Goal: Task Accomplishment & Management: Use online tool/utility

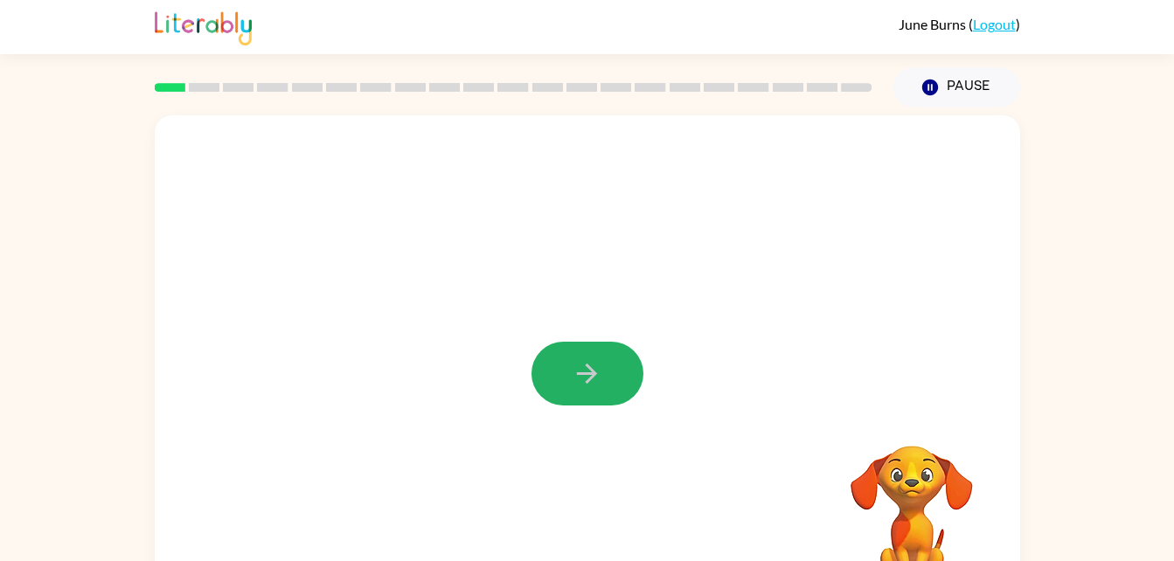
click at [581, 374] on icon "button" at bounding box center [587, 374] width 20 height 20
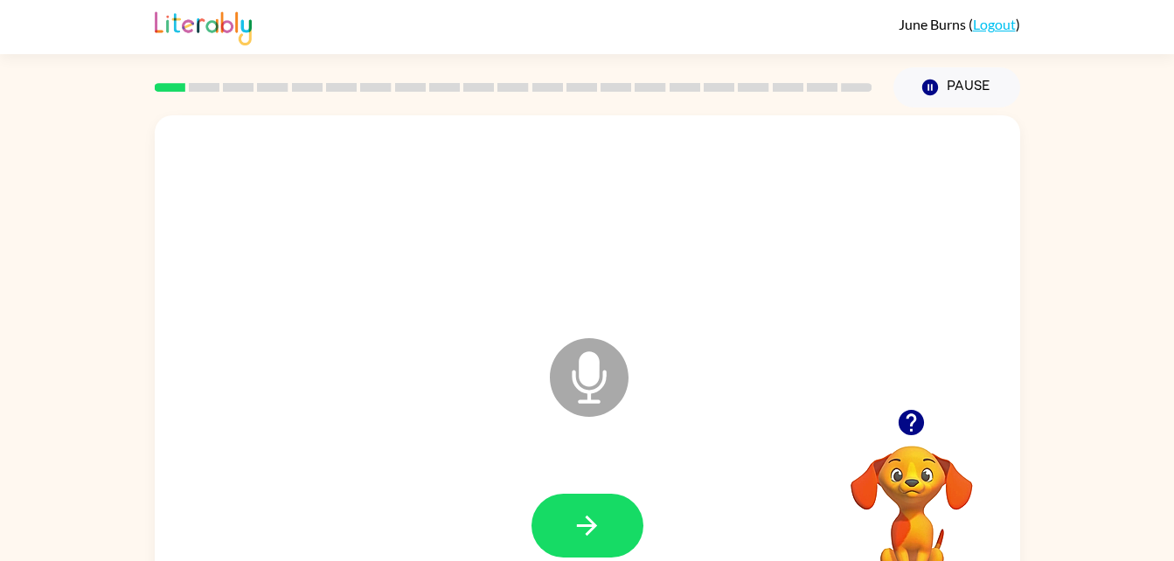
click at [596, 352] on icon at bounding box center [589, 377] width 79 height 79
click at [586, 377] on icon "Microphone The Microphone is here when it is your turn to talk" at bounding box center [677, 399] width 262 height 131
click at [908, 422] on icon "button" at bounding box center [911, 422] width 25 height 25
click at [592, 376] on icon "Microphone The Microphone is here when it is your turn to talk" at bounding box center [677, 399] width 262 height 131
click at [588, 541] on button "button" at bounding box center [588, 526] width 112 height 64
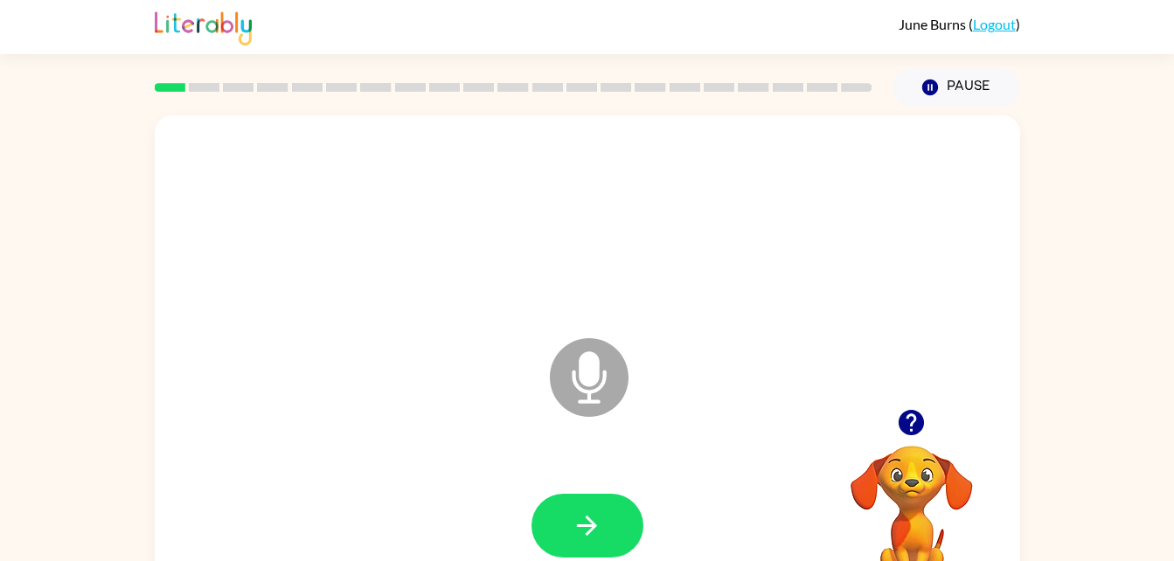
click at [931, 408] on div at bounding box center [912, 422] width 175 height 45
click at [901, 435] on icon "button" at bounding box center [911, 422] width 31 height 31
click at [908, 420] on icon "button" at bounding box center [911, 422] width 25 height 25
click at [1041, 273] on div "Microphone The Microphone is here when it is your turn to talk Your browser mus…" at bounding box center [587, 361] width 1174 height 507
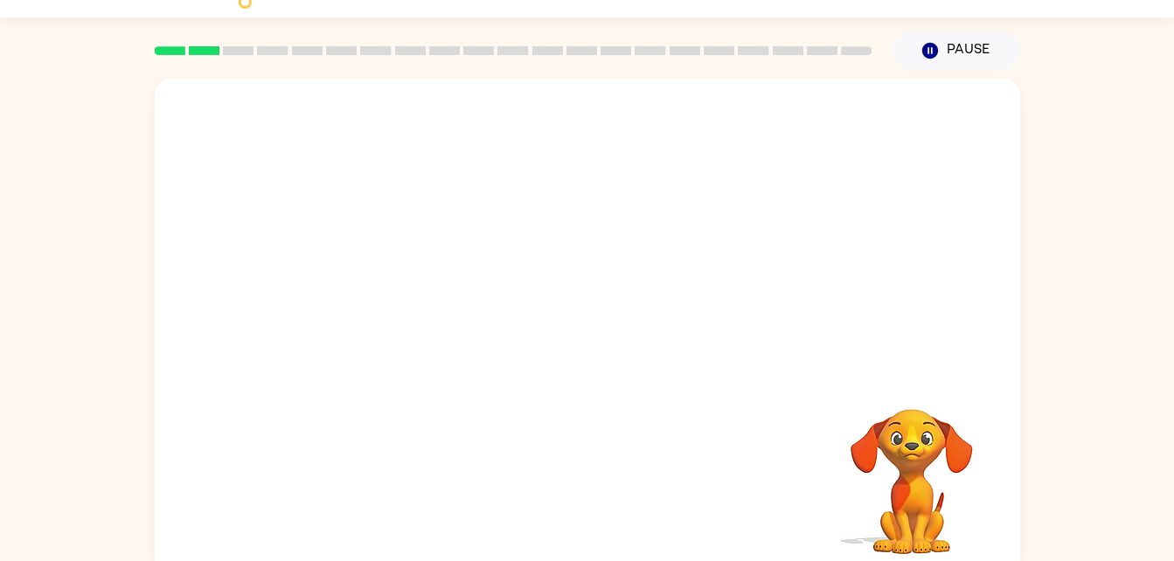
scroll to position [38, 0]
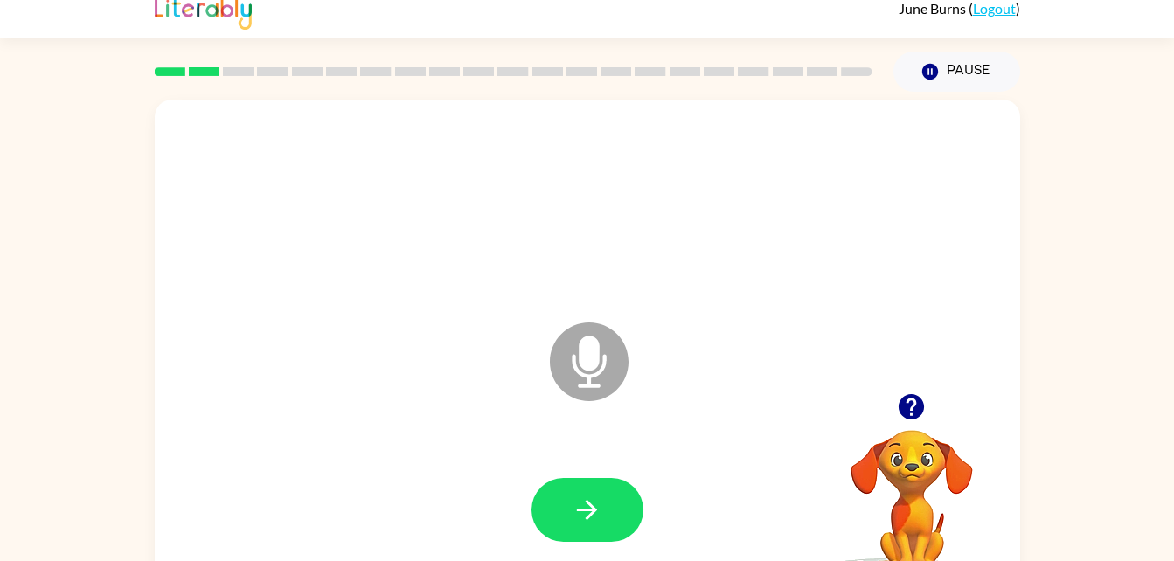
click at [790, 386] on icon "Microphone The Microphone is here when it is your turn to talk" at bounding box center [677, 383] width 262 height 131
click at [908, 338] on div "Microphone The Microphone is here when it is your turn to talk" at bounding box center [545, 317] width 747 height 63
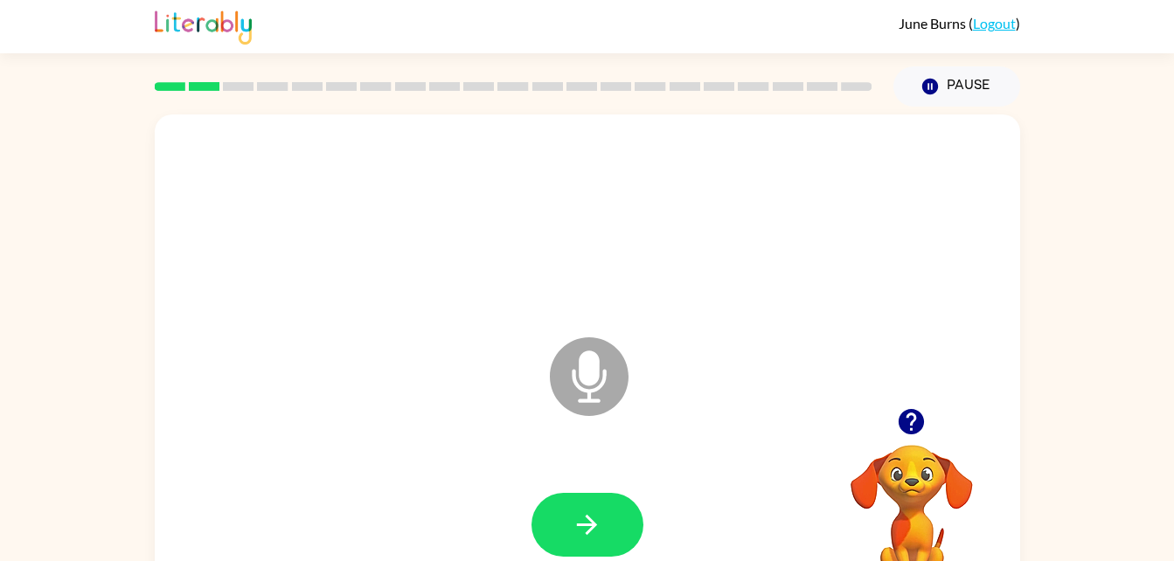
scroll to position [0, 0]
click at [909, 355] on div "Microphone The Microphone is here when it is your turn to talk" at bounding box center [545, 334] width 747 height 63
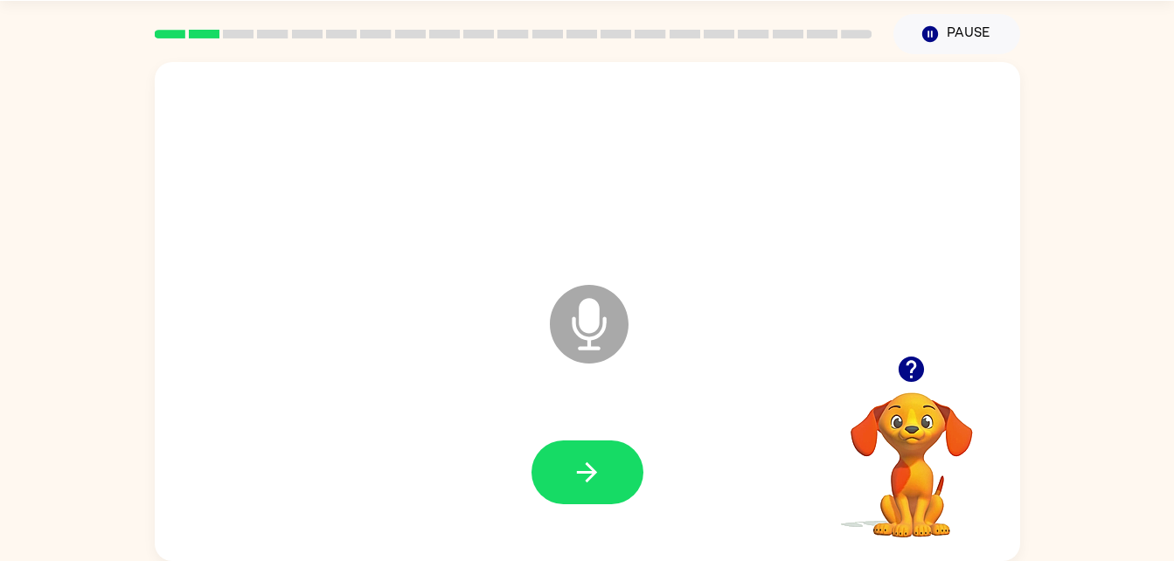
click at [683, 400] on icon "Microphone The Microphone is here when it is your turn to talk" at bounding box center [677, 346] width 262 height 131
click at [1042, 386] on div "Microphone The Microphone is here when it is your turn to talk Your browser mus…" at bounding box center [587, 307] width 1174 height 507
click at [1023, 418] on div "Microphone The Microphone is here when it is your turn to talk Your browser mus…" at bounding box center [587, 307] width 1174 height 507
click at [973, 506] on video "Your browser must support playing .mp4 files to use Literably. Please try using…" at bounding box center [912, 452] width 175 height 175
click at [1008, 436] on div "Microphone The Microphone is here when it is your turn to talk" at bounding box center [588, 311] width 866 height 499
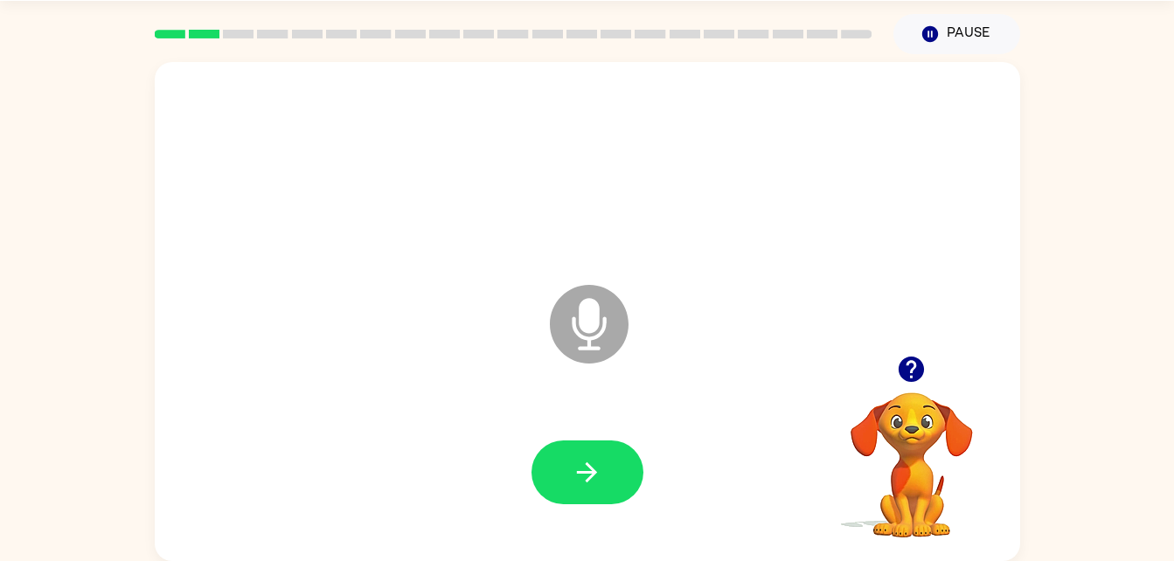
click at [993, 466] on video "Your browser must support playing .mp4 files to use Literably. Please try using…" at bounding box center [912, 452] width 175 height 175
click at [970, 517] on video "Your browser must support playing .mp4 files to use Literably. Please try using…" at bounding box center [912, 452] width 175 height 175
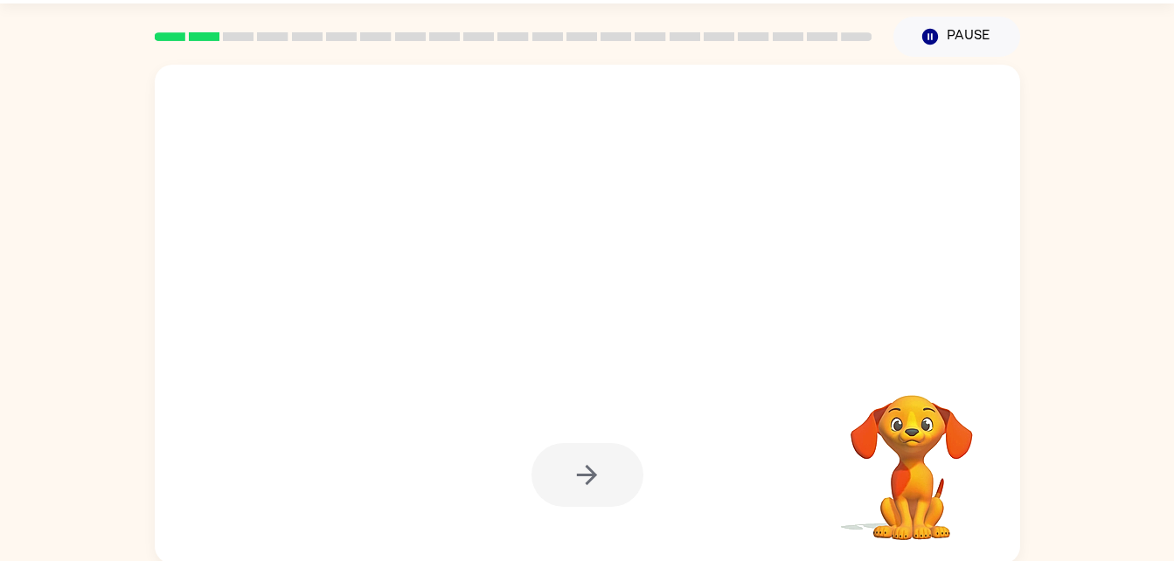
scroll to position [50, 0]
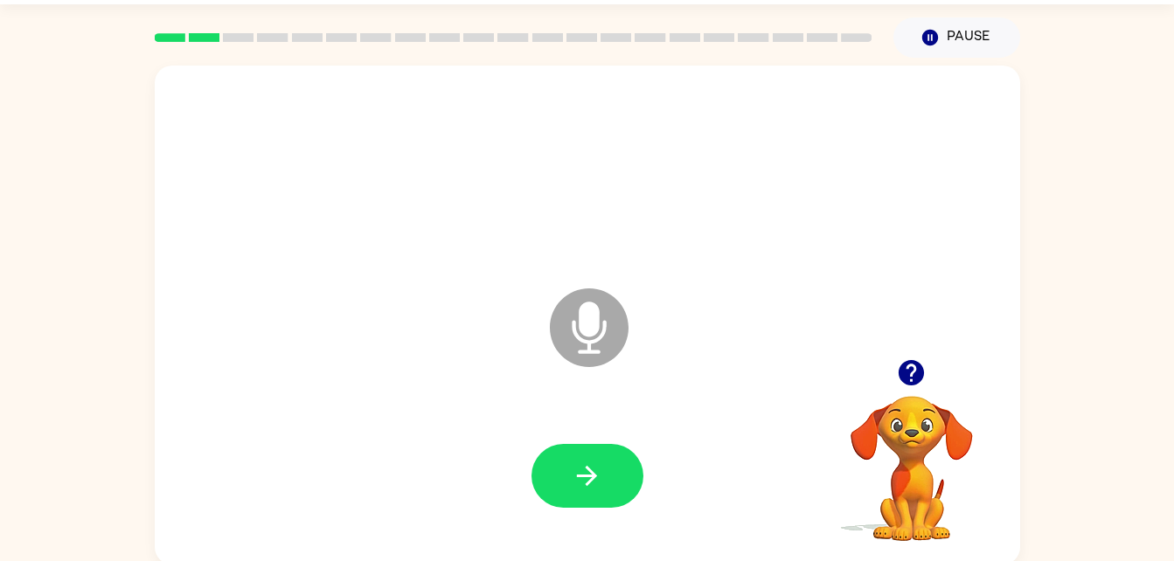
click at [843, 399] on video "Your browser must support playing .mp4 files to use Literably. Please try using…" at bounding box center [912, 456] width 175 height 175
click at [798, 494] on div at bounding box center [587, 476] width 831 height 143
click at [782, 517] on div at bounding box center [587, 476] width 831 height 143
click at [766, 539] on div at bounding box center [587, 476] width 831 height 143
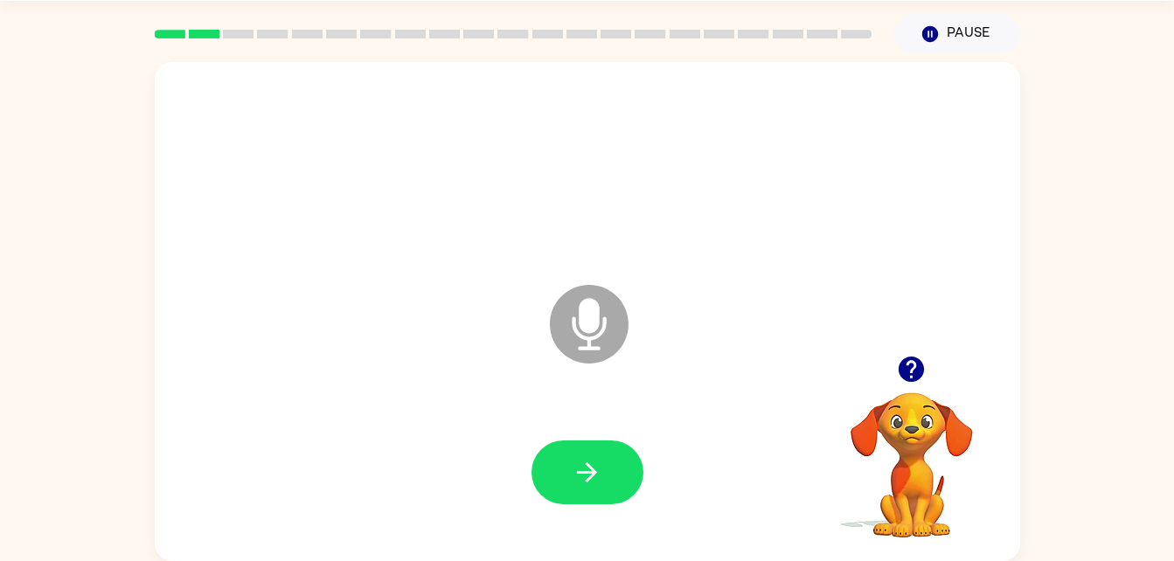
click at [652, 526] on div at bounding box center [587, 472] width 831 height 143
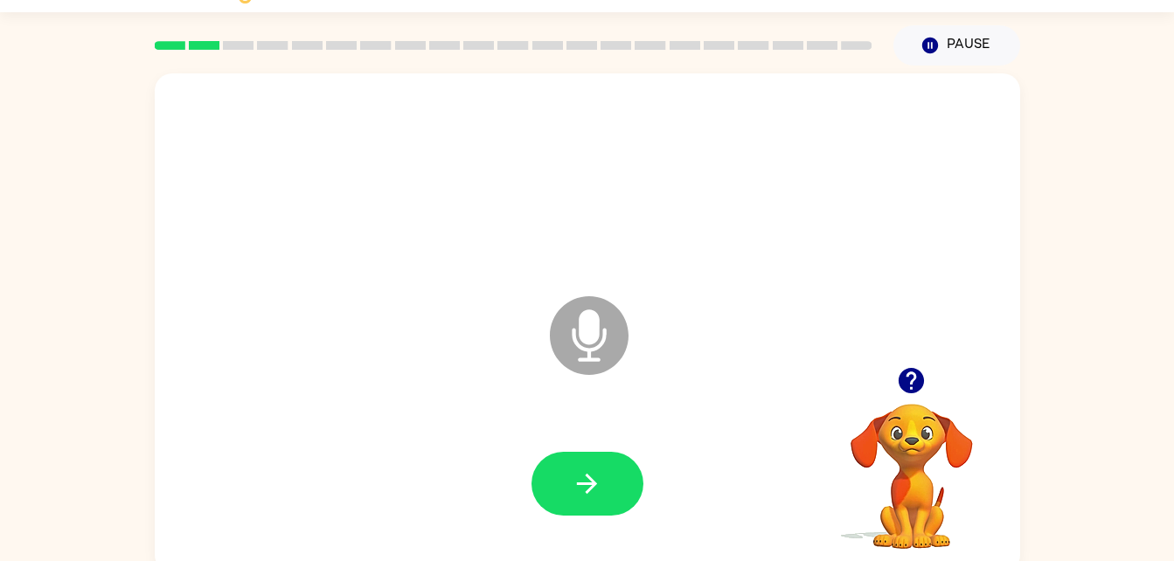
scroll to position [43, 0]
click at [630, 514] on div at bounding box center [588, 483] width 112 height 64
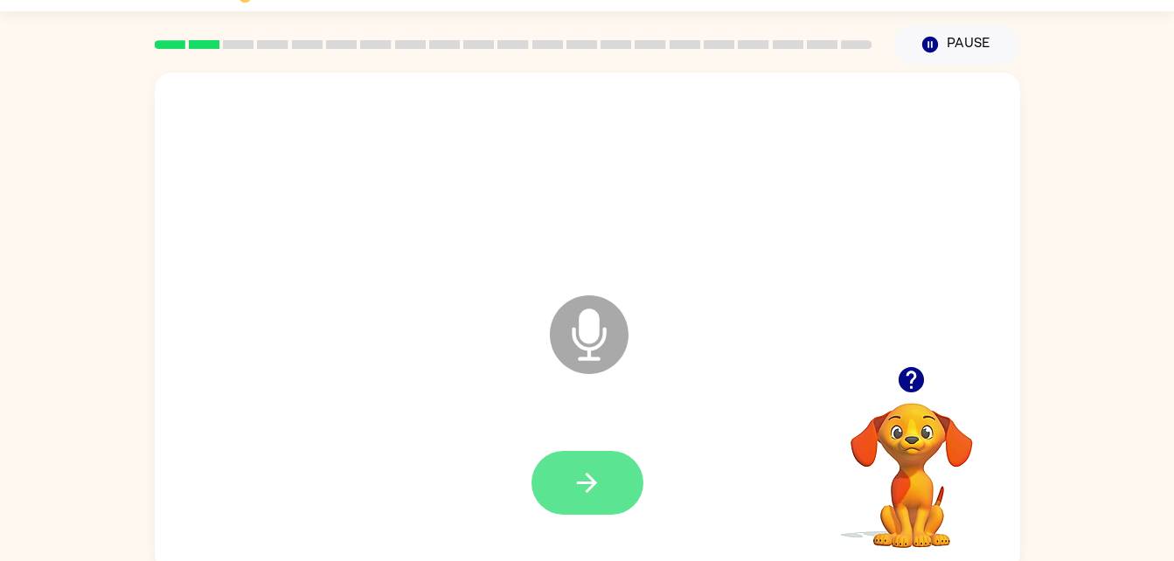
click at [603, 486] on button "button" at bounding box center [588, 483] width 112 height 64
click at [675, 254] on div "Microphone The Microphone is here when it is your turn to talk" at bounding box center [588, 322] width 866 height 499
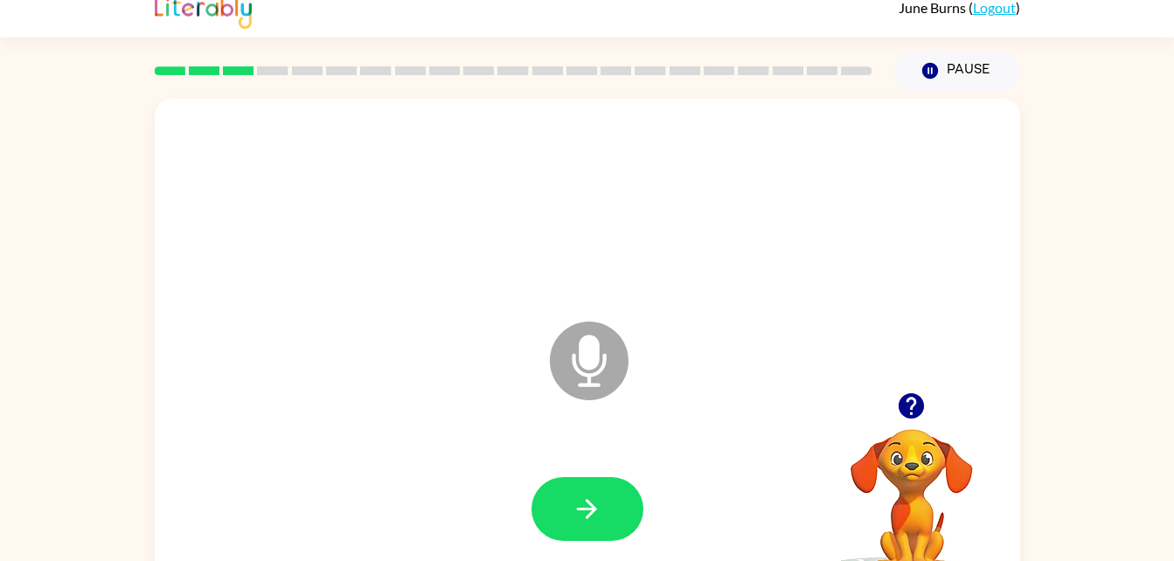
scroll to position [53, 0]
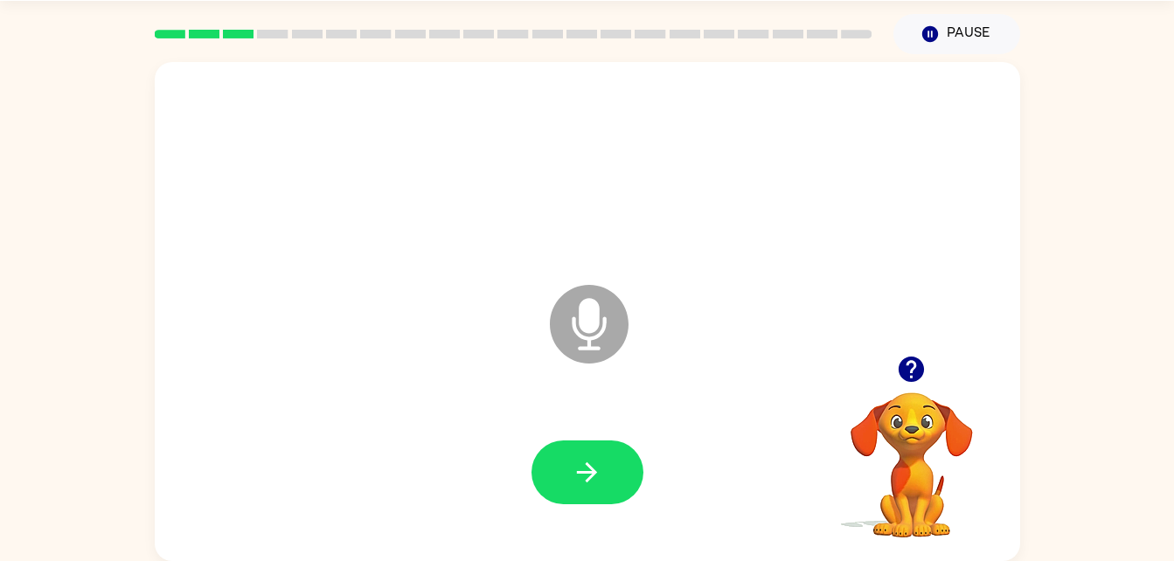
click at [1124, 365] on div "Microphone The Microphone is here when it is your turn to talk Your browser mus…" at bounding box center [587, 307] width 1174 height 507
click at [898, 370] on icon "button" at bounding box center [911, 369] width 31 height 31
click at [609, 470] on button "button" at bounding box center [588, 473] width 112 height 64
click at [867, 288] on div "Microphone The Microphone is here when it is your turn to talk" at bounding box center [545, 280] width 747 height 63
click at [581, 473] on icon "button" at bounding box center [587, 473] width 20 height 20
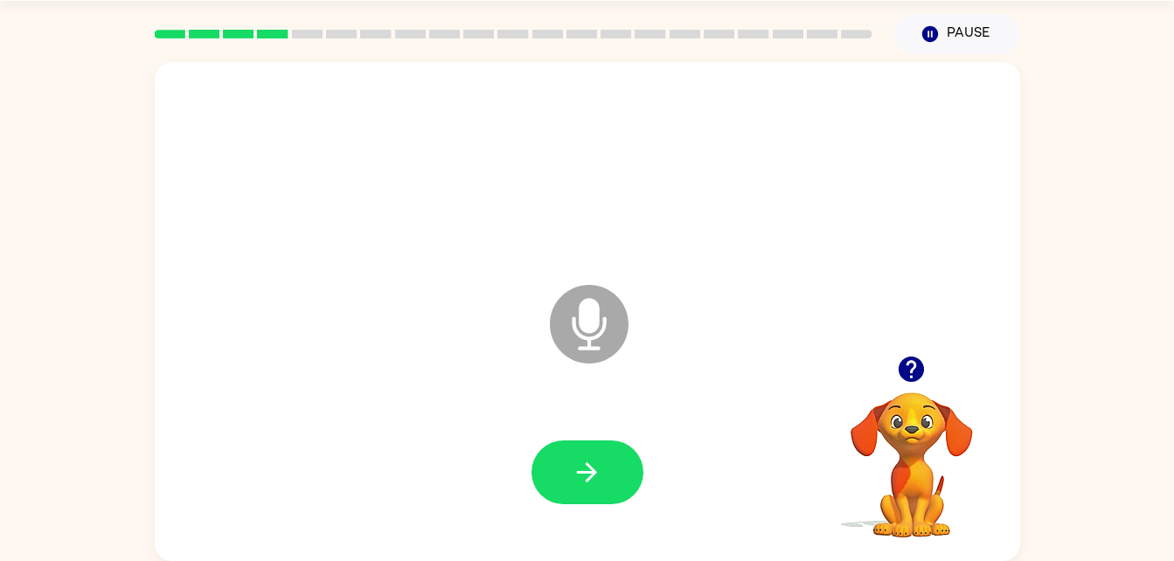
click at [786, 411] on icon "Microphone The Microphone is here when it is your turn to talk" at bounding box center [677, 346] width 262 height 131
click at [628, 469] on button "button" at bounding box center [588, 473] width 112 height 64
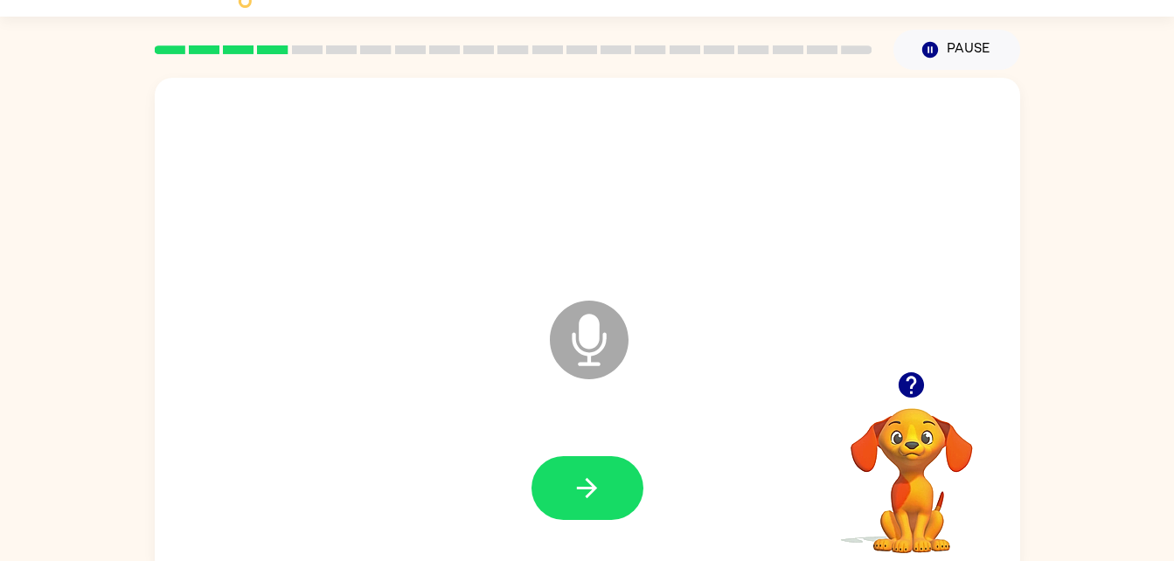
click at [658, 386] on icon "Microphone The Microphone is here when it is your turn to talk" at bounding box center [677, 361] width 262 height 131
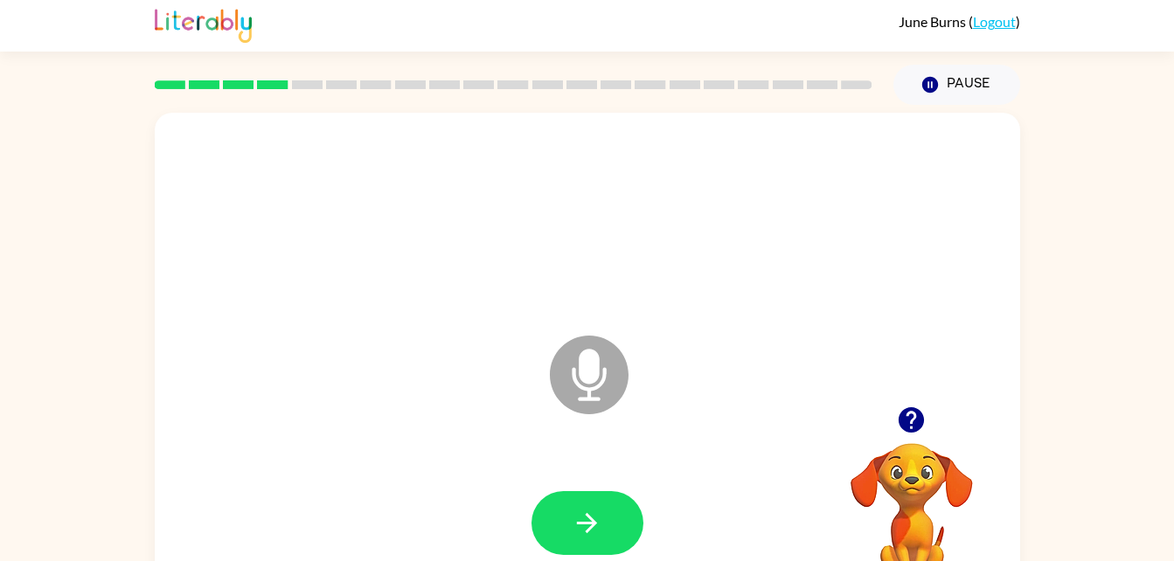
click at [630, 493] on div at bounding box center [588, 523] width 112 height 64
click at [605, 525] on button "button" at bounding box center [588, 523] width 112 height 64
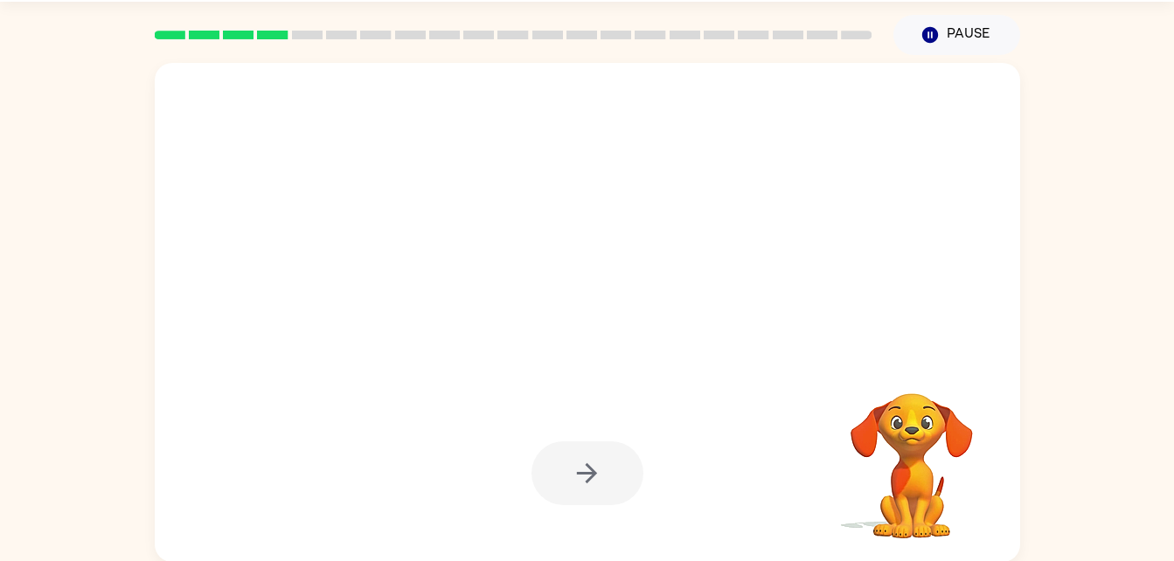
scroll to position [53, 0]
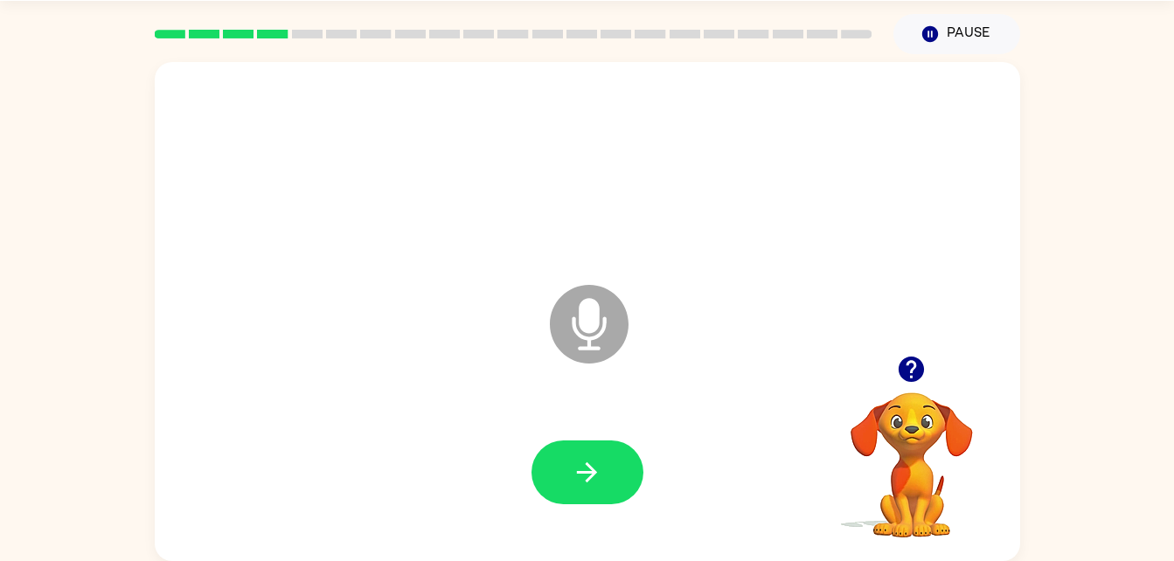
click at [909, 371] on icon "button" at bounding box center [911, 369] width 25 height 25
click at [712, 397] on icon "Microphone The Microphone is here when it is your turn to talk" at bounding box center [677, 346] width 262 height 131
click at [604, 470] on button "button" at bounding box center [588, 473] width 112 height 64
click at [623, 254] on div "Microphone The Microphone is here when it is your turn to talk" at bounding box center [545, 280] width 747 height 63
click at [606, 288] on icon "Microphone The Microphone is here when it is your turn to talk" at bounding box center [677, 346] width 262 height 131
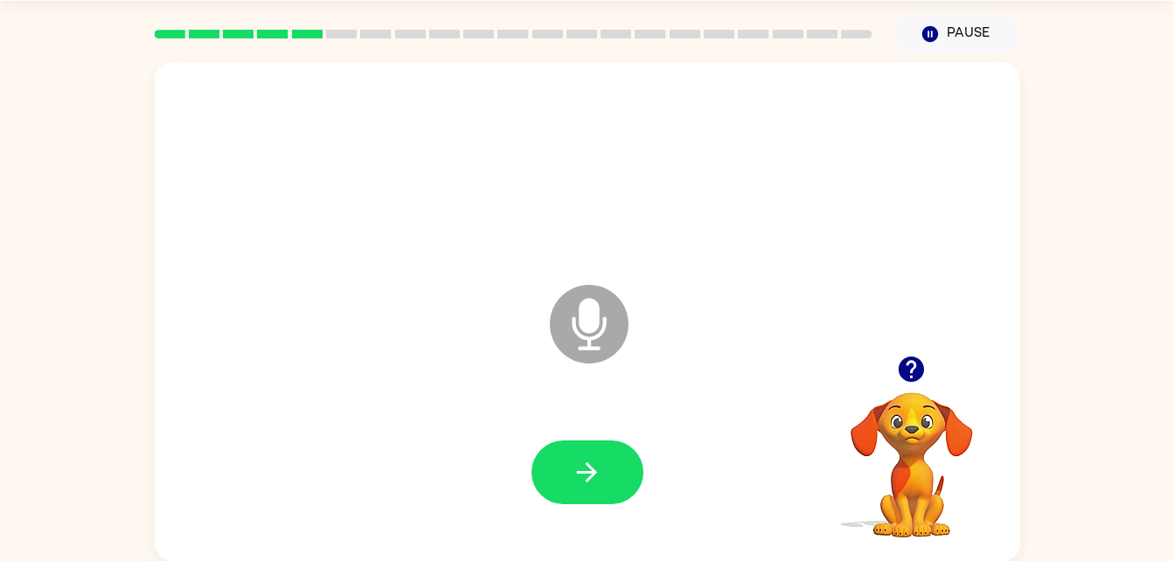
click at [601, 286] on icon "Microphone The Microphone is here when it is your turn to talk" at bounding box center [677, 346] width 262 height 131
click at [616, 241] on div "Microphone The Microphone is here when it is your turn to talk" at bounding box center [588, 311] width 866 height 499
click at [623, 254] on div "Microphone The Microphone is here when it is your turn to talk" at bounding box center [545, 280] width 747 height 63
click at [576, 478] on icon "button" at bounding box center [587, 472] width 31 height 31
click at [892, 289] on div "Microphone The Microphone is here when it is your turn to talk" at bounding box center [545, 280] width 747 height 63
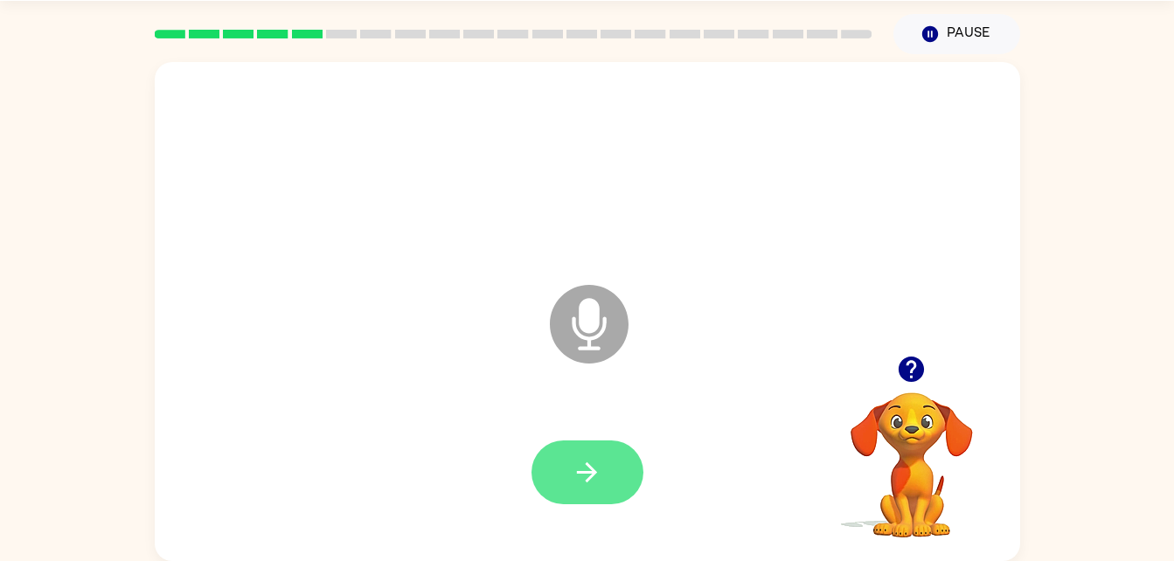
click at [616, 471] on button "button" at bounding box center [588, 473] width 112 height 64
click at [371, 548] on div "Microphone The Microphone is here when it is your turn to talk" at bounding box center [588, 311] width 866 height 499
click at [597, 466] on icon "button" at bounding box center [587, 472] width 31 height 31
click at [915, 396] on video "Your browser must support playing .mp4 files to use Literably. Please try using…" at bounding box center [912, 452] width 175 height 175
click at [904, 372] on icon "button" at bounding box center [911, 369] width 25 height 25
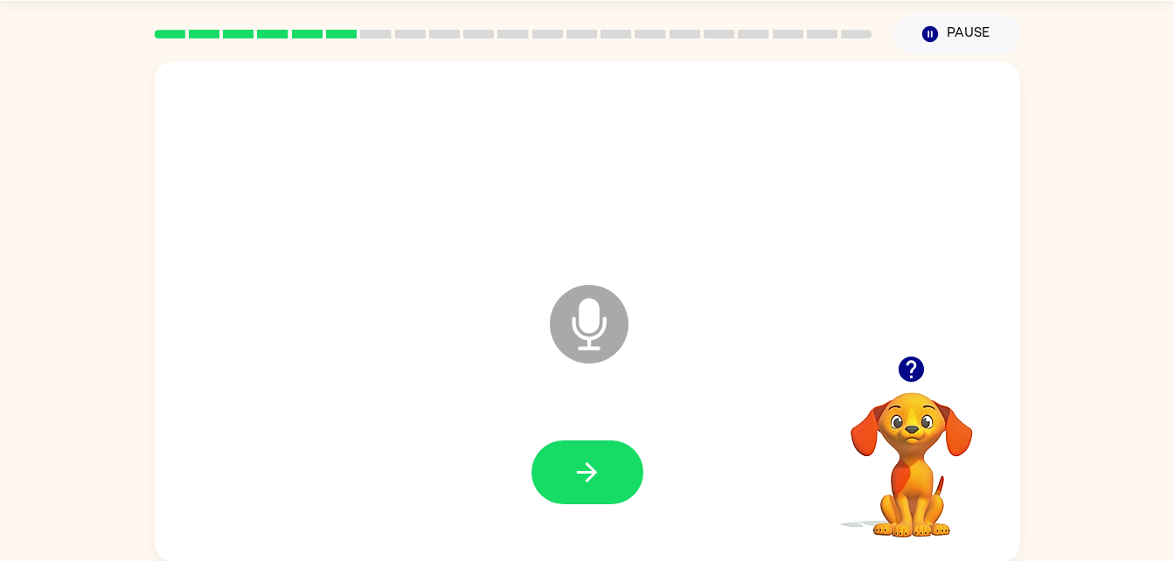
click at [473, 69] on div "Microphone The Microphone is here when it is your turn to talk" at bounding box center [588, 311] width 866 height 499
click at [470, 208] on div at bounding box center [587, 168] width 831 height 143
click at [589, 498] on button "button" at bounding box center [588, 473] width 112 height 64
click at [911, 352] on button "button" at bounding box center [911, 369] width 45 height 45
click at [921, 372] on video "Your browser must support playing .mp4 files to use Literably. Please try using…" at bounding box center [912, 452] width 175 height 175
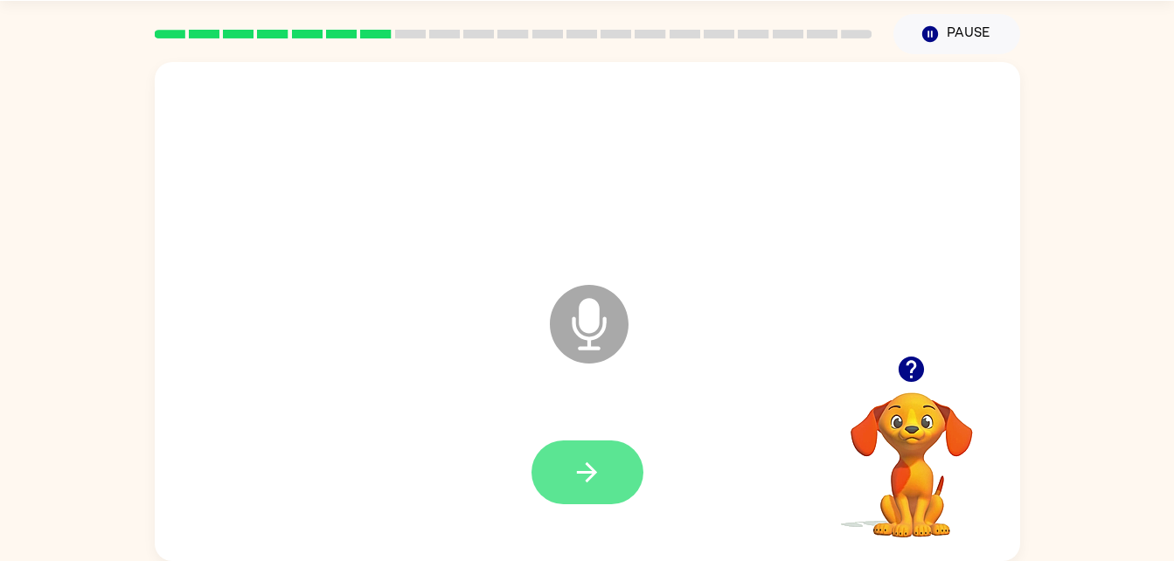
click at [623, 478] on button "button" at bounding box center [588, 473] width 112 height 64
click at [611, 472] on button "button" at bounding box center [588, 473] width 112 height 64
click at [603, 456] on button "button" at bounding box center [588, 473] width 112 height 64
click at [792, 336] on icon "Microphone The Microphone is here when it is your turn to talk" at bounding box center [677, 346] width 262 height 131
click at [767, 517] on div at bounding box center [587, 472] width 831 height 143
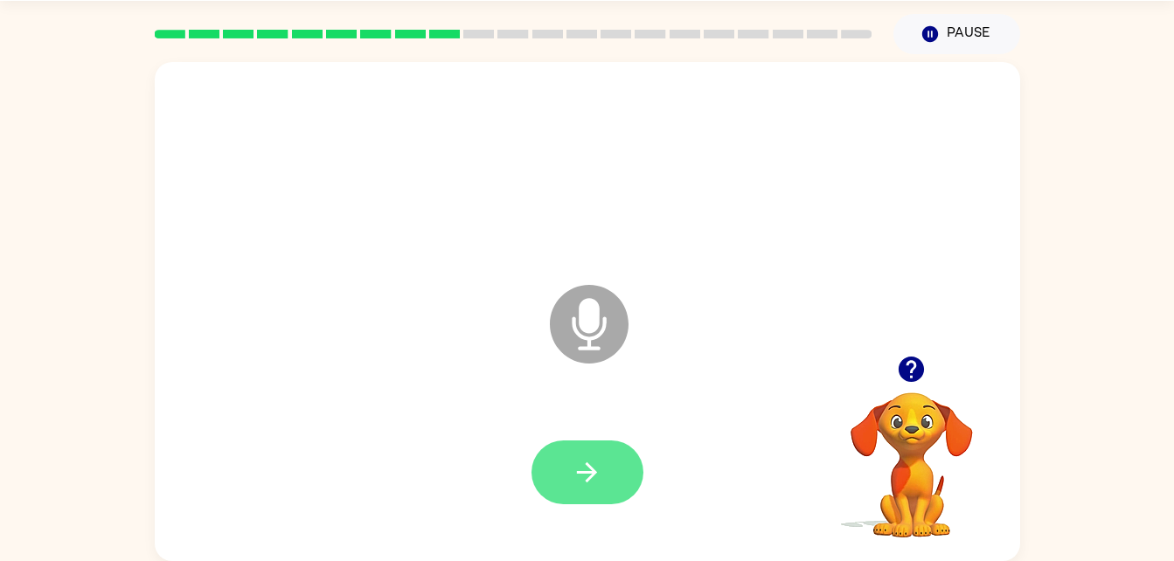
click at [599, 471] on icon "button" at bounding box center [587, 472] width 31 height 31
click at [916, 370] on icon "button" at bounding box center [911, 369] width 25 height 25
click at [577, 463] on icon "button" at bounding box center [587, 472] width 31 height 31
click at [623, 496] on button "button" at bounding box center [588, 473] width 112 height 64
click at [580, 463] on icon "button" at bounding box center [587, 472] width 31 height 31
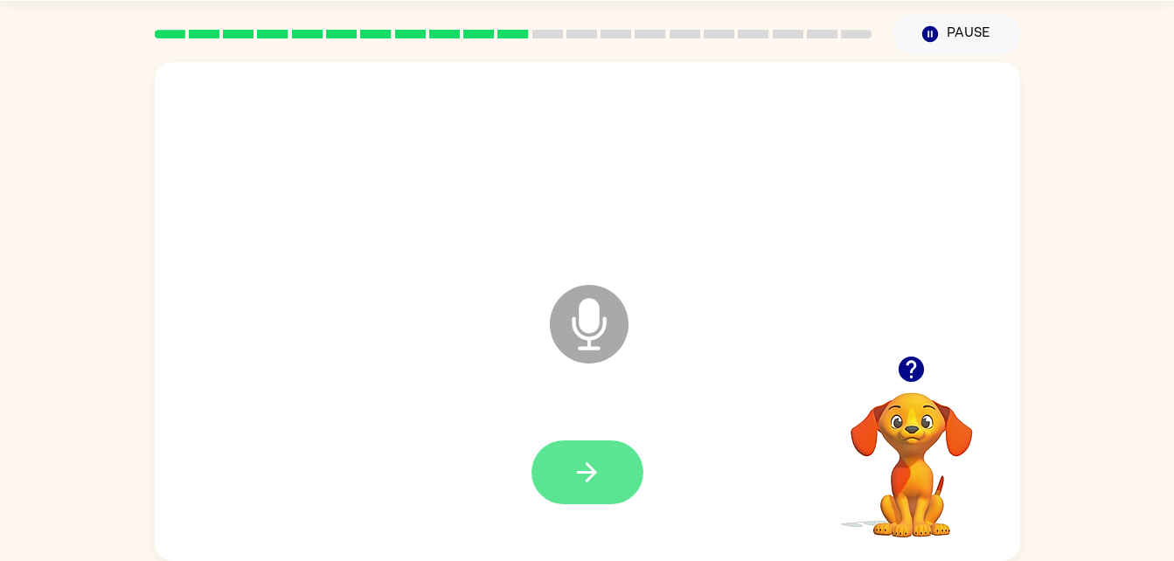
click at [609, 470] on button "button" at bounding box center [588, 473] width 112 height 64
click at [621, 499] on button "button" at bounding box center [588, 473] width 112 height 64
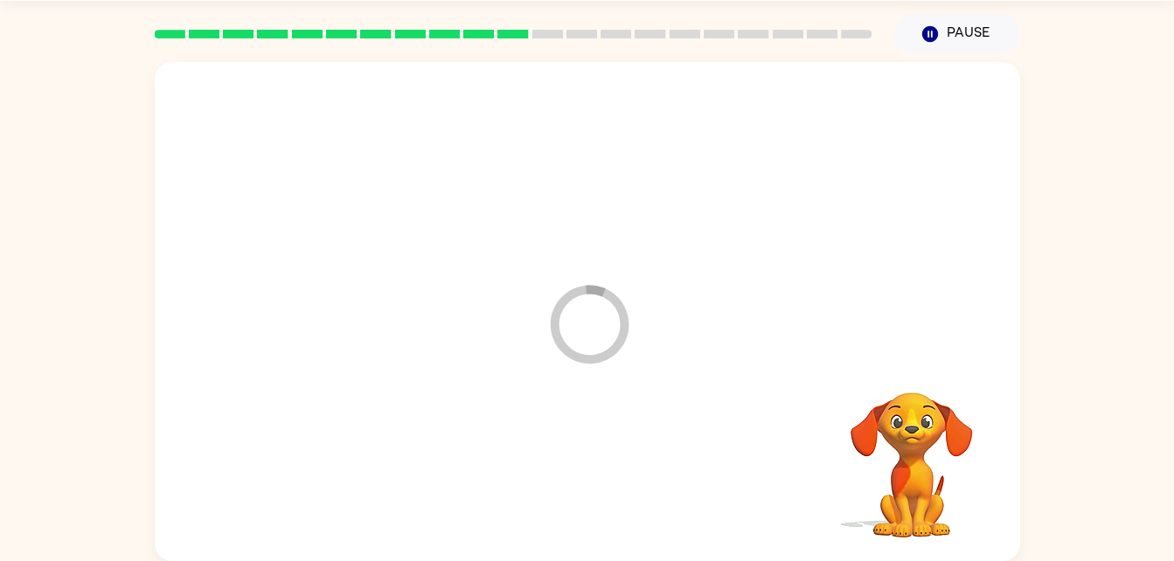
click at [602, 480] on div at bounding box center [587, 472] width 831 height 143
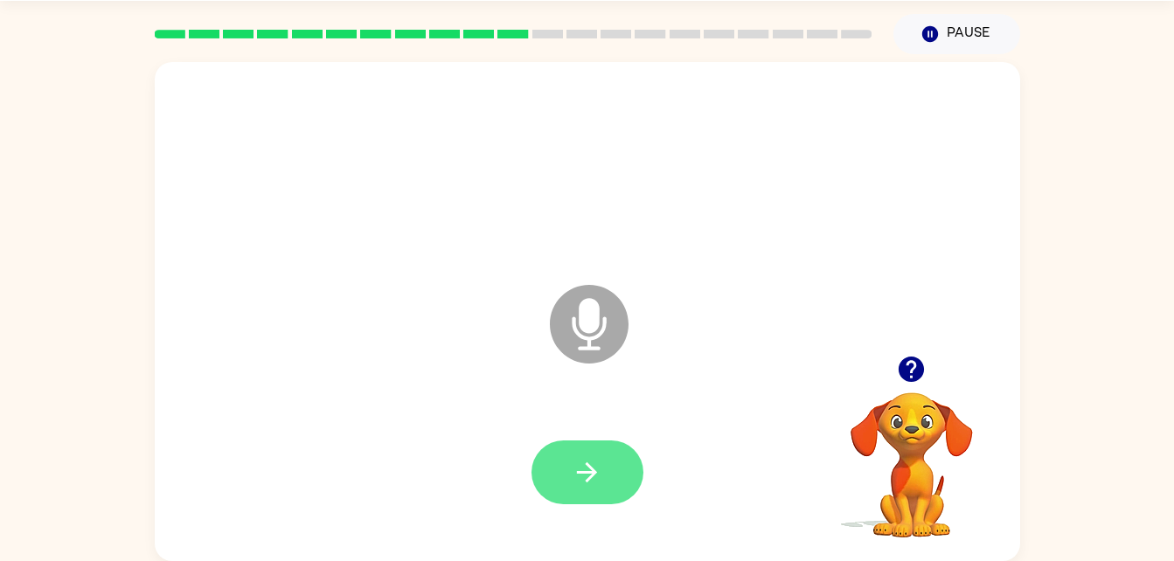
click at [594, 495] on button "button" at bounding box center [588, 473] width 112 height 64
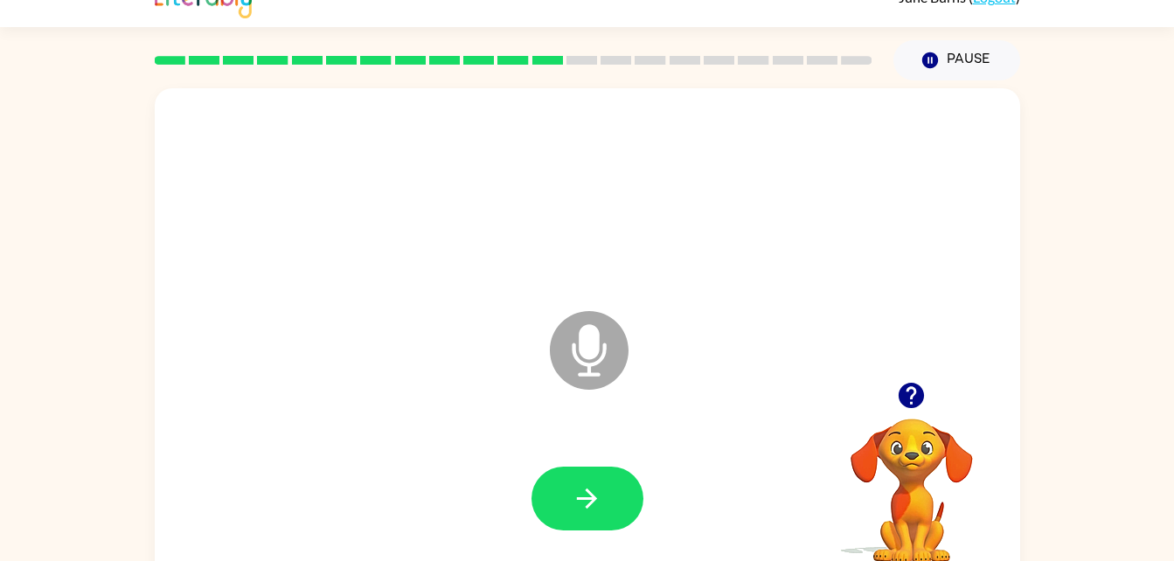
scroll to position [0, 0]
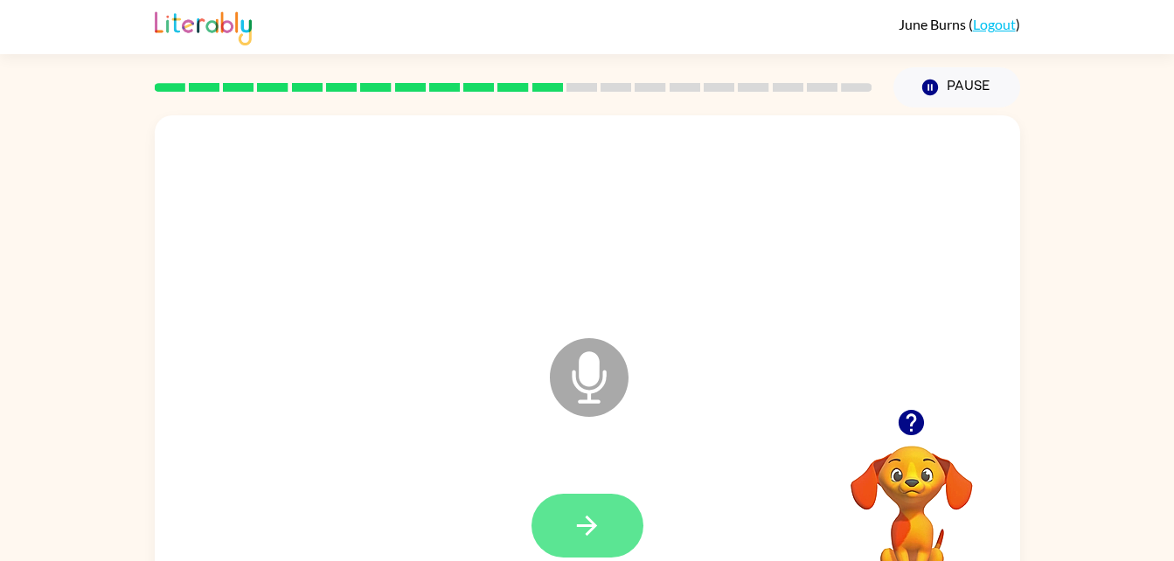
click at [586, 514] on icon "button" at bounding box center [587, 526] width 31 height 31
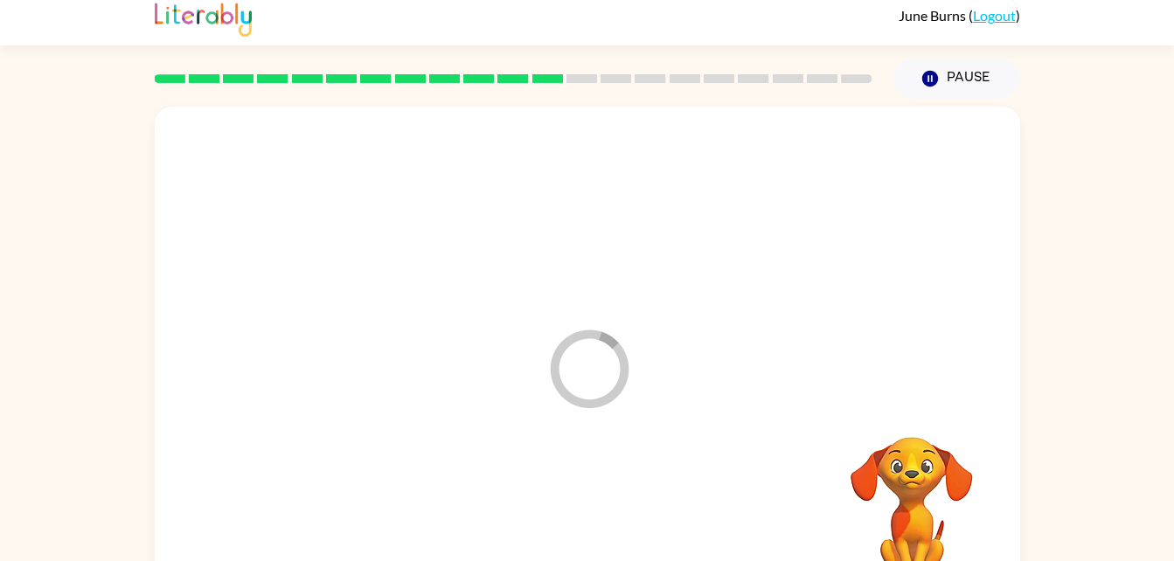
scroll to position [53, 0]
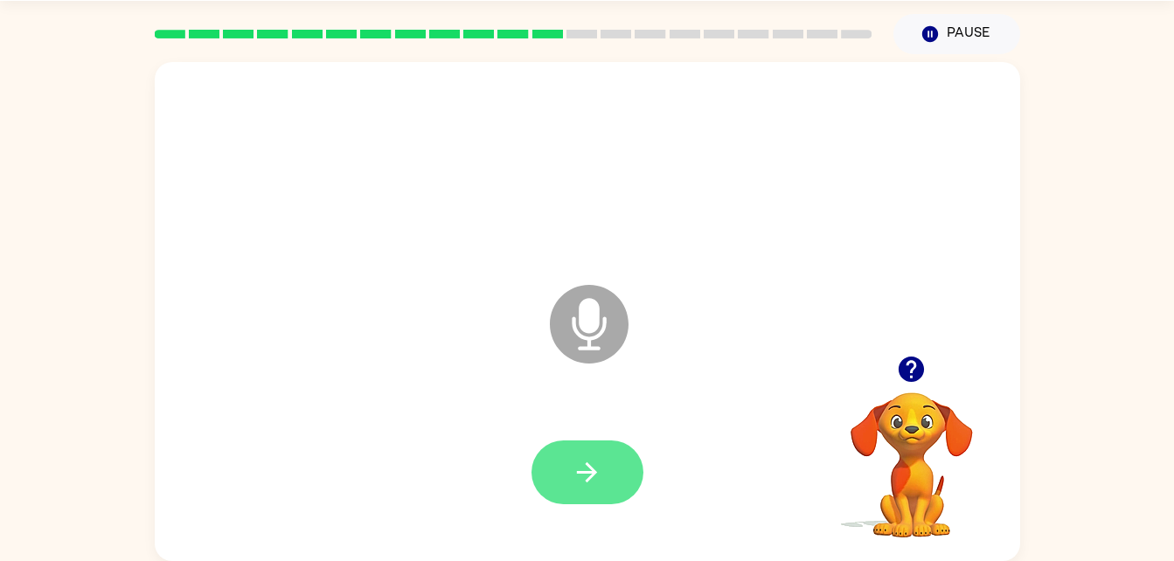
click at [589, 500] on button "button" at bounding box center [588, 473] width 112 height 64
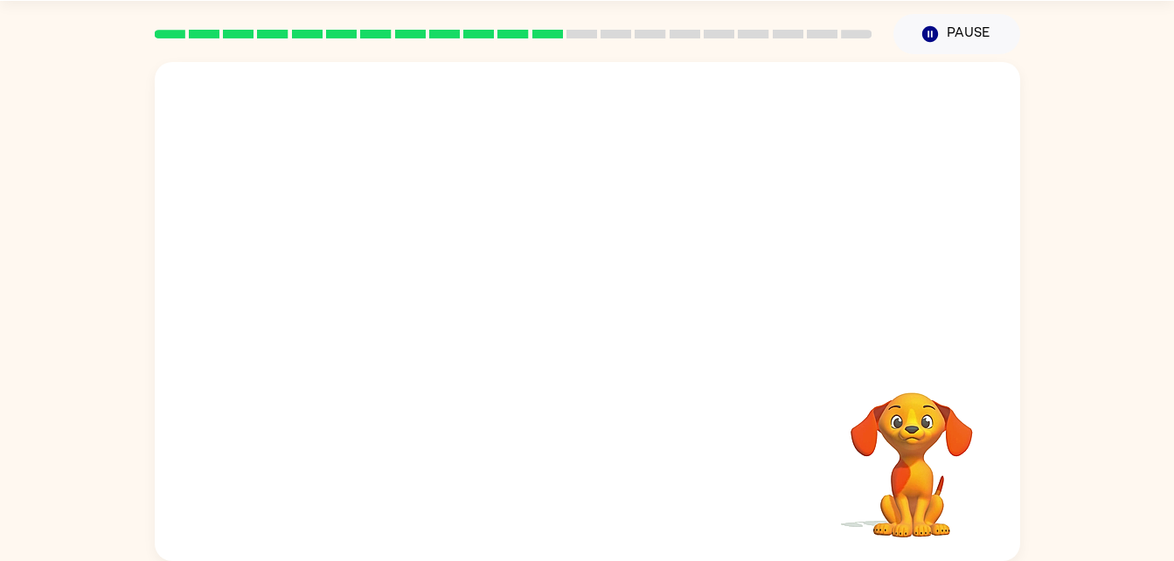
click at [712, 397] on div at bounding box center [588, 311] width 866 height 499
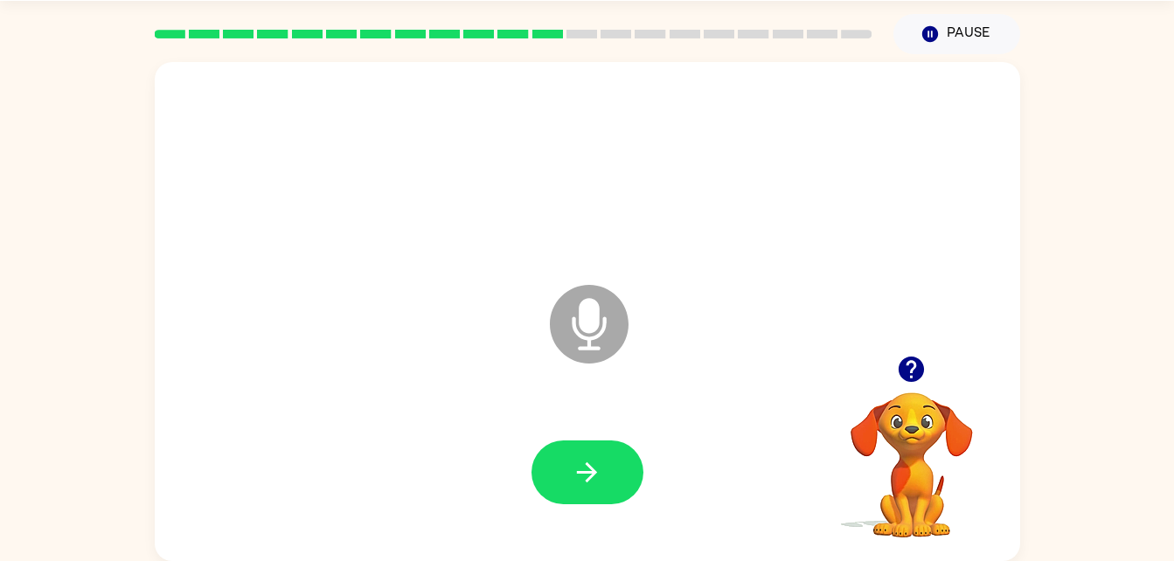
click at [712, 397] on icon "Microphone The Microphone is here when it is your turn to talk" at bounding box center [677, 346] width 262 height 131
click at [584, 442] on button "button" at bounding box center [588, 473] width 112 height 64
click at [602, 477] on icon "button" at bounding box center [587, 472] width 31 height 31
click at [612, 488] on button "button" at bounding box center [588, 473] width 112 height 64
click at [569, 504] on button "button" at bounding box center [588, 473] width 112 height 64
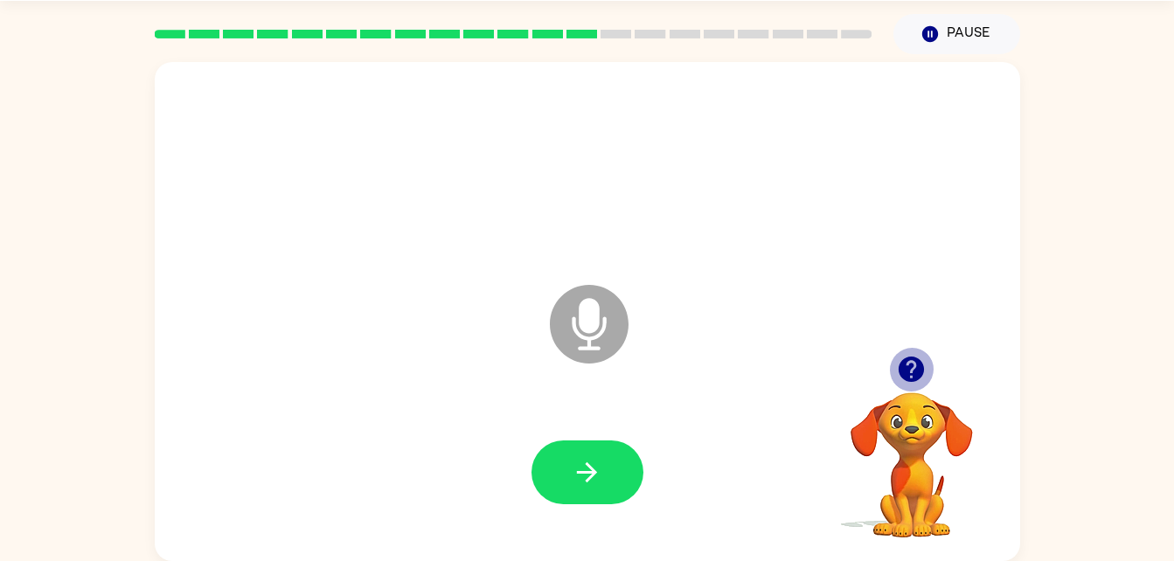
click at [923, 372] on icon "button" at bounding box center [911, 369] width 25 height 25
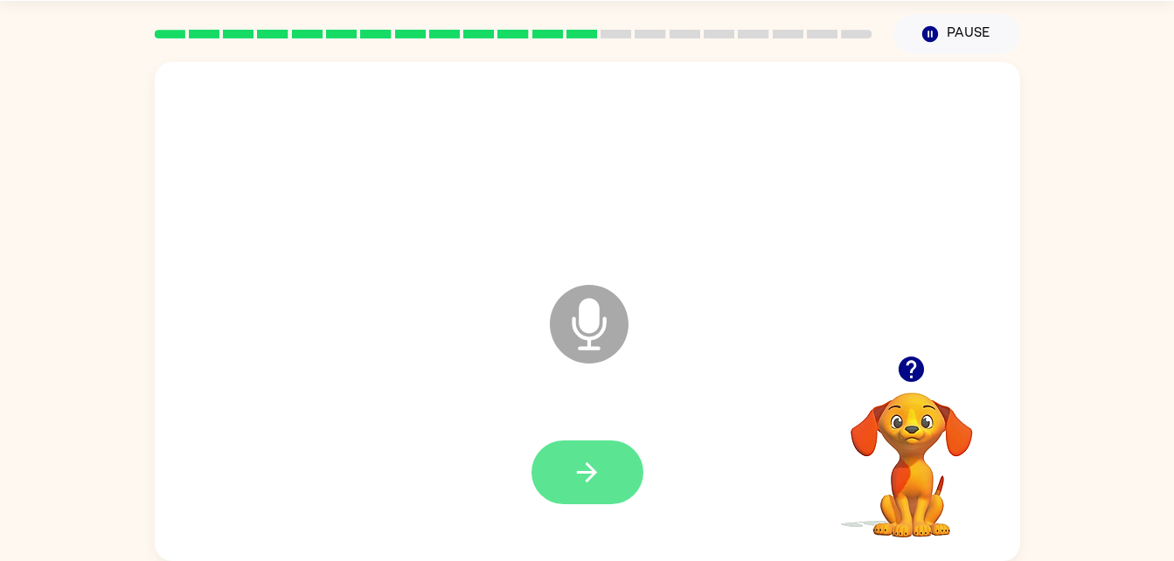
click at [584, 452] on button "button" at bounding box center [588, 473] width 112 height 64
click at [908, 385] on icon "button" at bounding box center [911, 369] width 31 height 31
click at [893, 354] on div at bounding box center [912, 369] width 175 height 45
click at [905, 377] on icon "button" at bounding box center [911, 369] width 25 height 25
click at [581, 441] on button "button" at bounding box center [588, 473] width 112 height 64
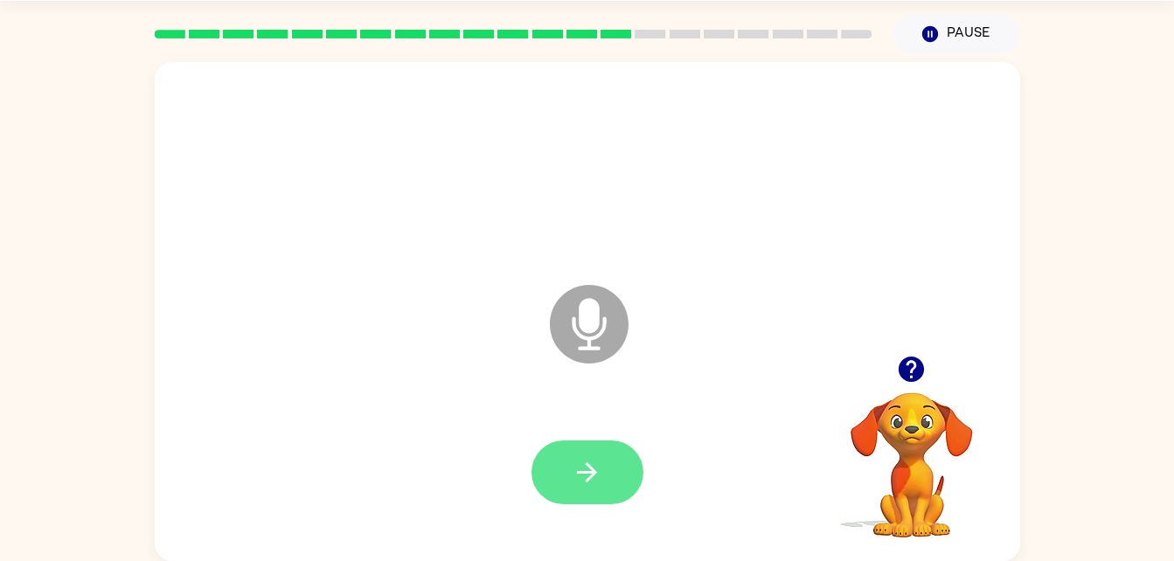
click at [584, 462] on icon "button" at bounding box center [587, 472] width 31 height 31
click at [583, 472] on icon "button" at bounding box center [587, 473] width 20 height 20
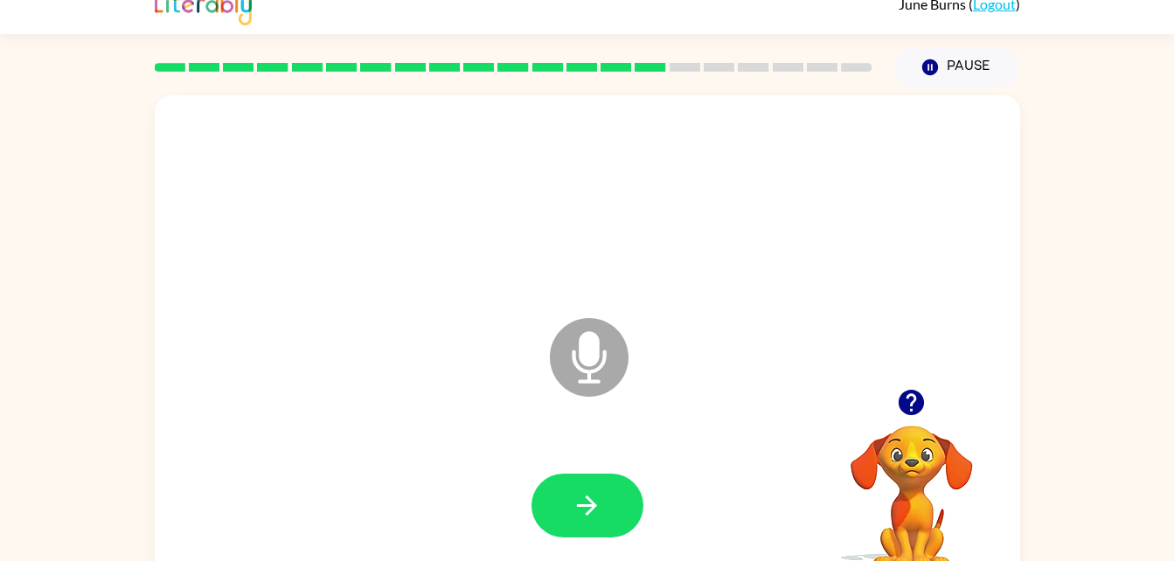
scroll to position [0, 0]
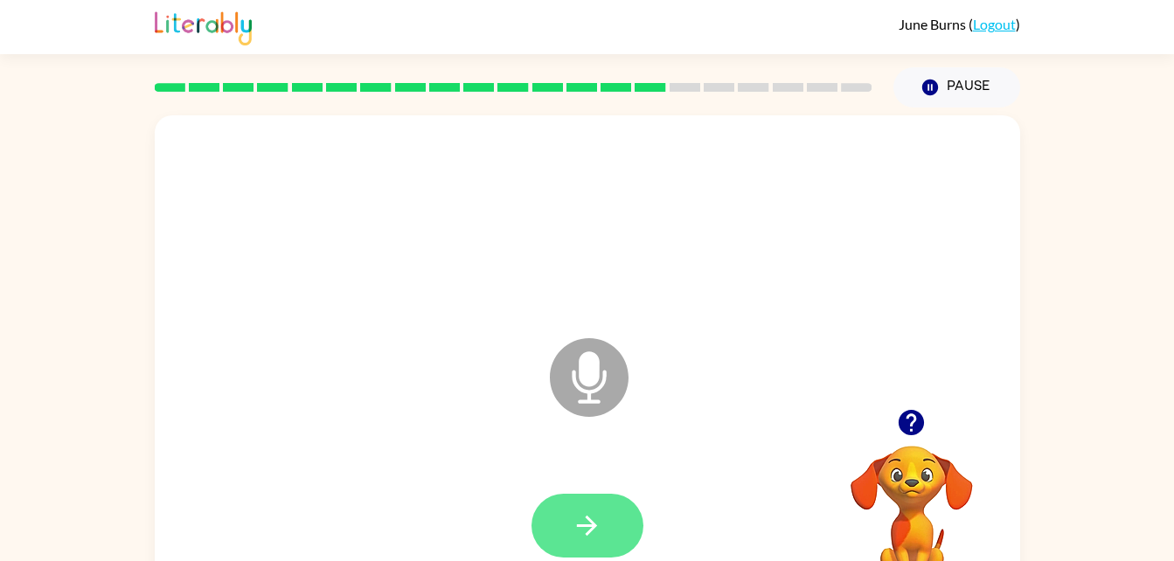
click at [575, 547] on button "button" at bounding box center [588, 526] width 112 height 64
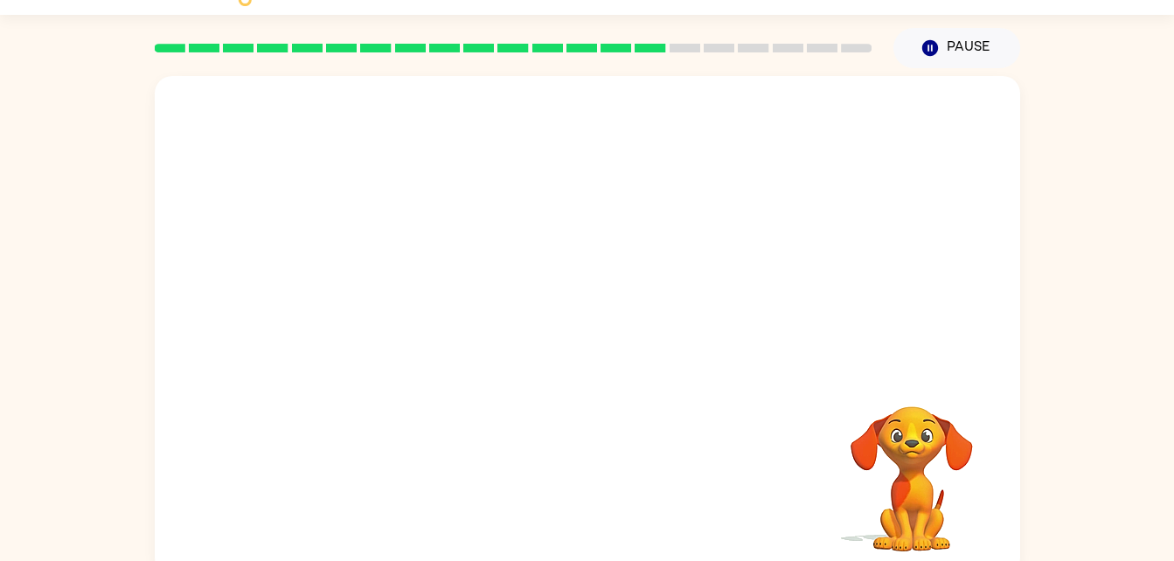
scroll to position [53, 0]
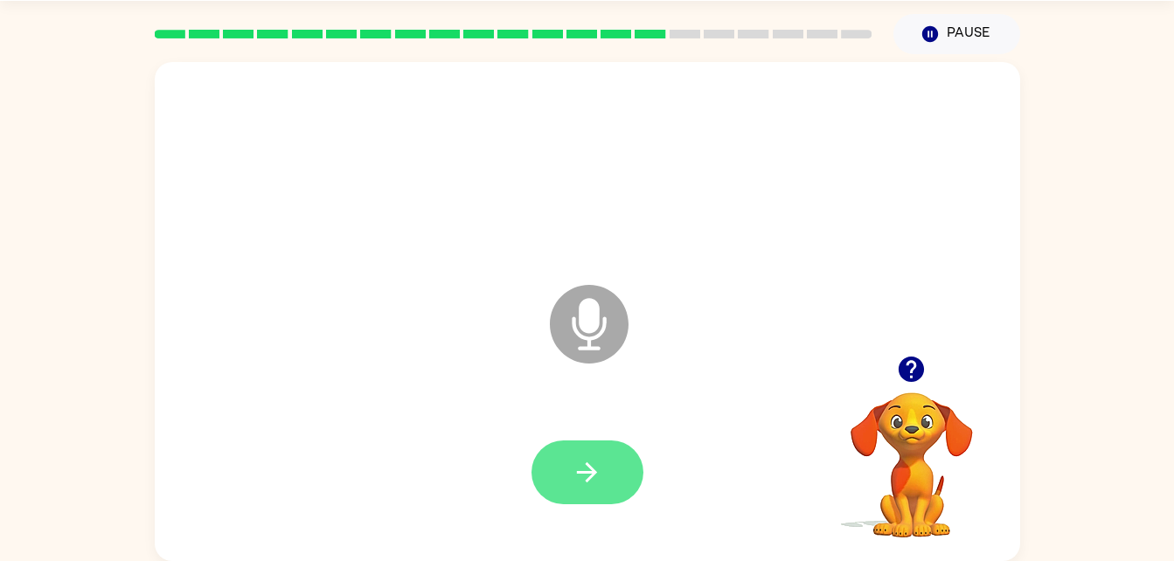
click at [589, 483] on icon "button" at bounding box center [587, 472] width 31 height 31
click at [611, 456] on button "button" at bounding box center [588, 473] width 112 height 64
click at [602, 470] on icon "button" at bounding box center [587, 472] width 31 height 31
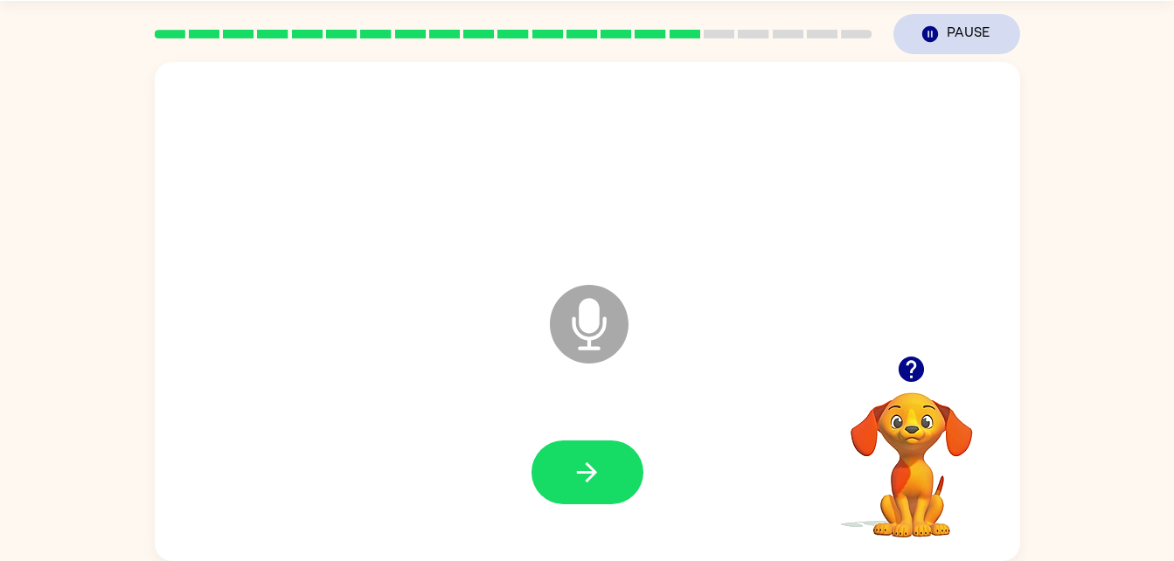
click at [941, 45] on button "Pause Pause" at bounding box center [957, 34] width 127 height 40
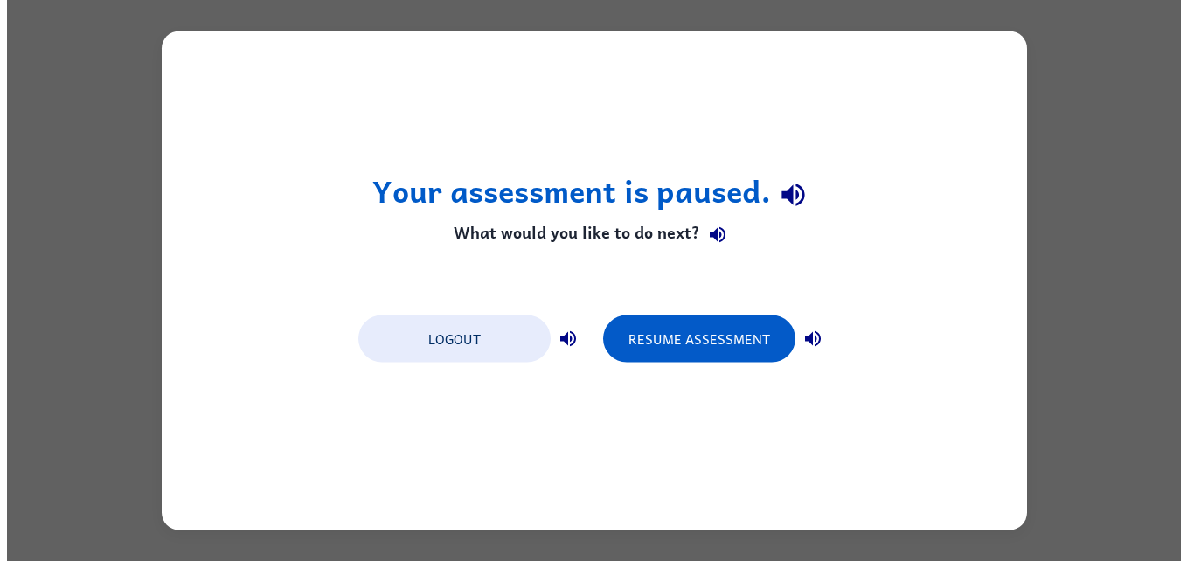
scroll to position [0, 0]
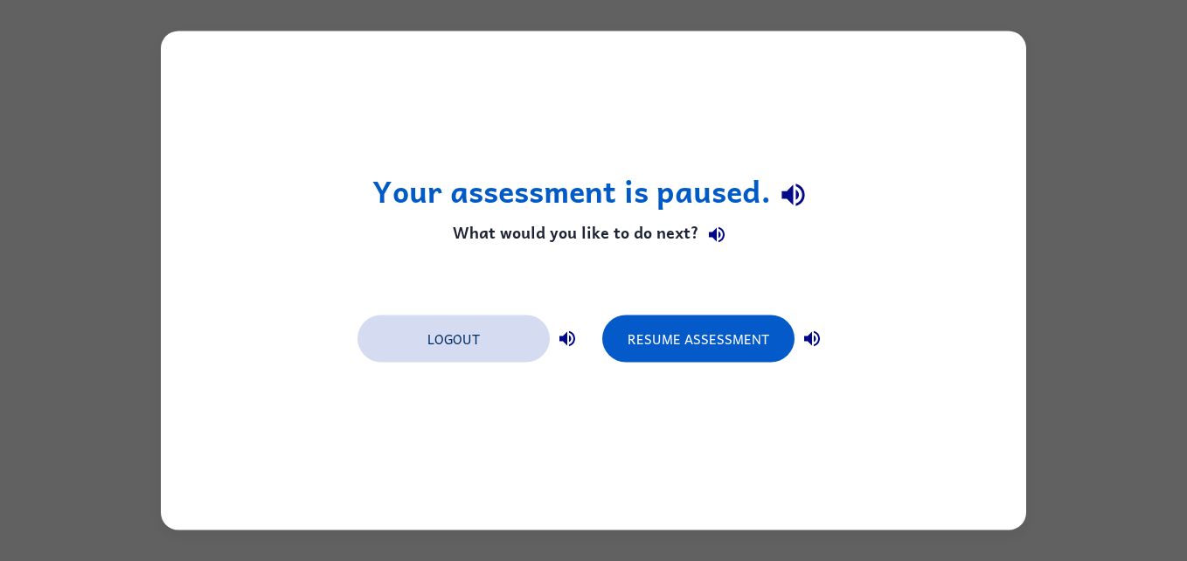
click at [378, 346] on button "Logout" at bounding box center [454, 339] width 192 height 47
